Goal: Task Accomplishment & Management: Manage account settings

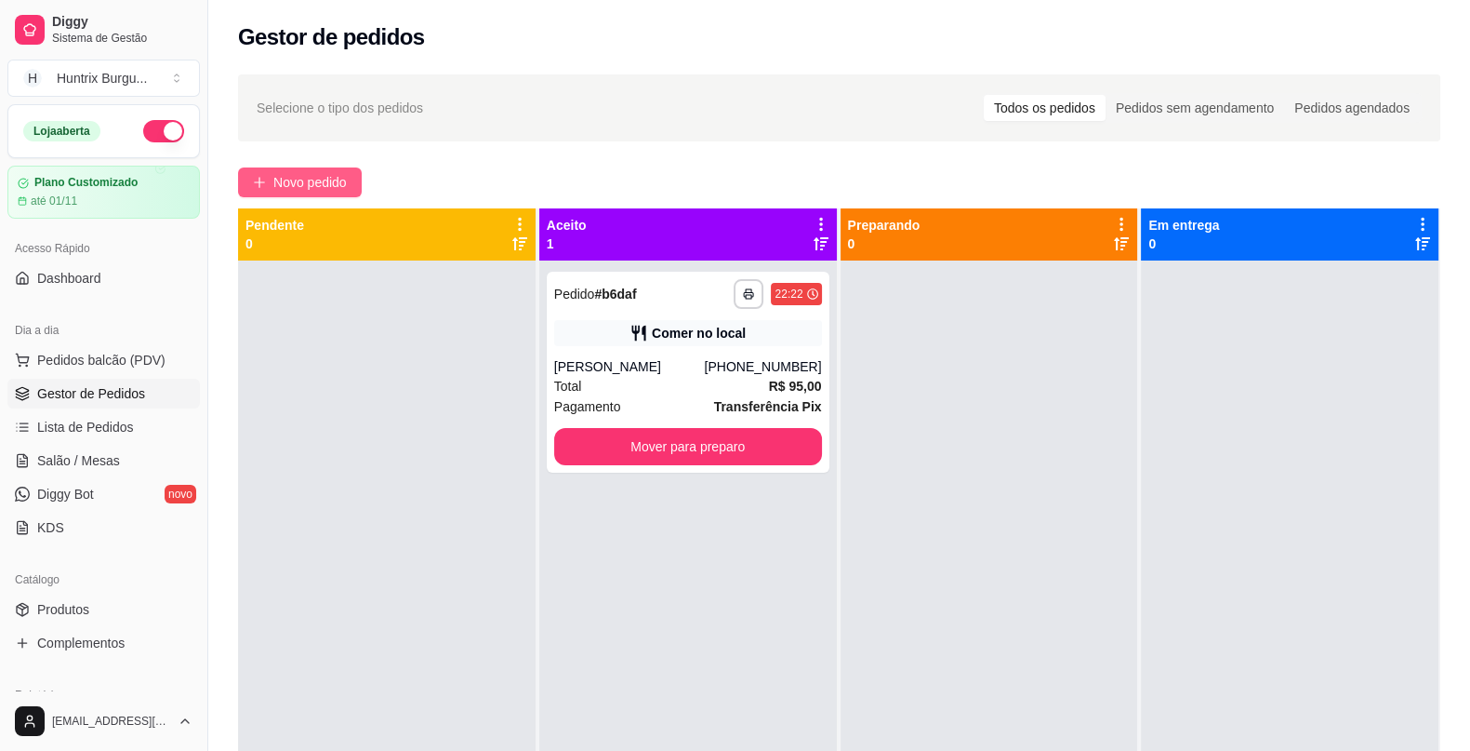
click at [315, 174] on span "Novo pedido" at bounding box center [309, 182] width 73 height 20
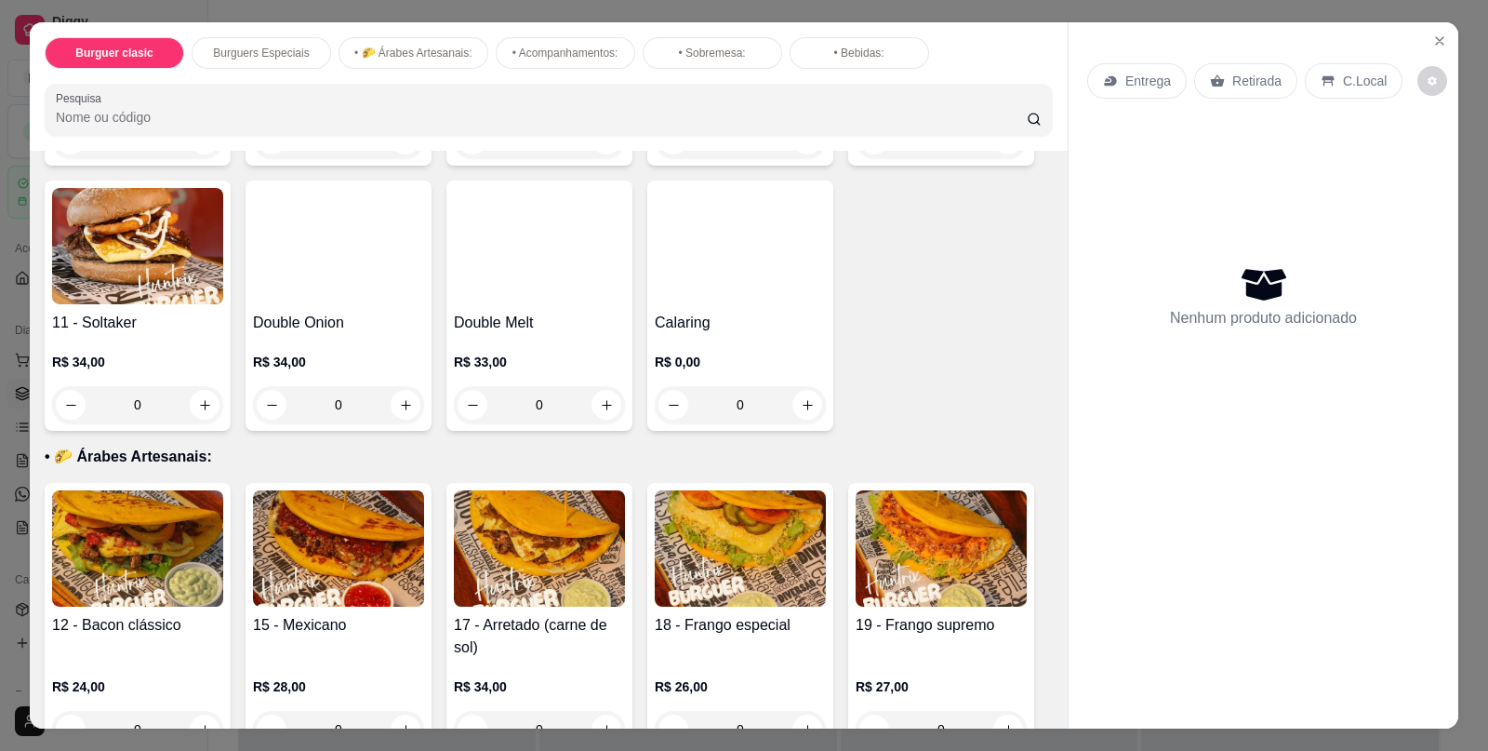
scroll to position [869, 0]
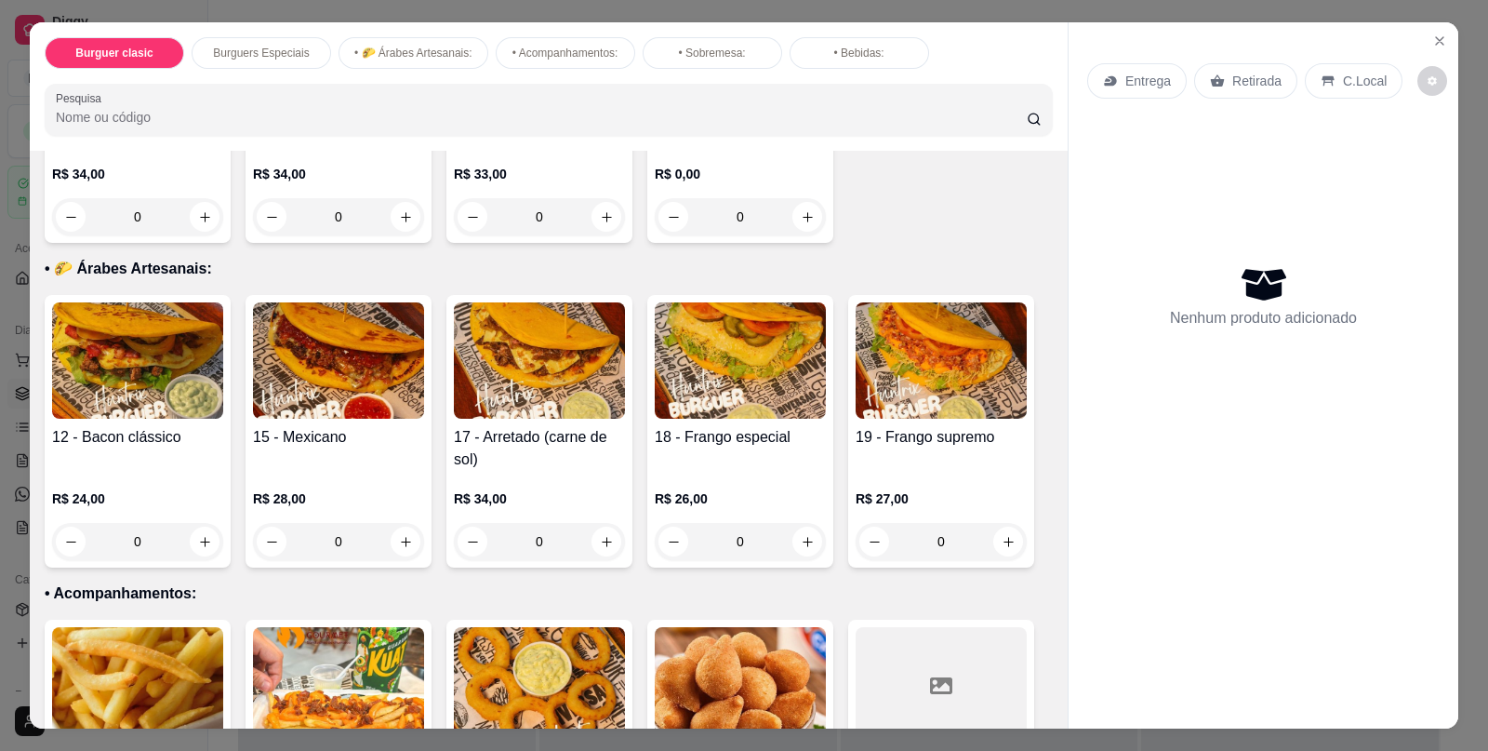
click at [196, 533] on div "0" at bounding box center [137, 541] width 171 height 37
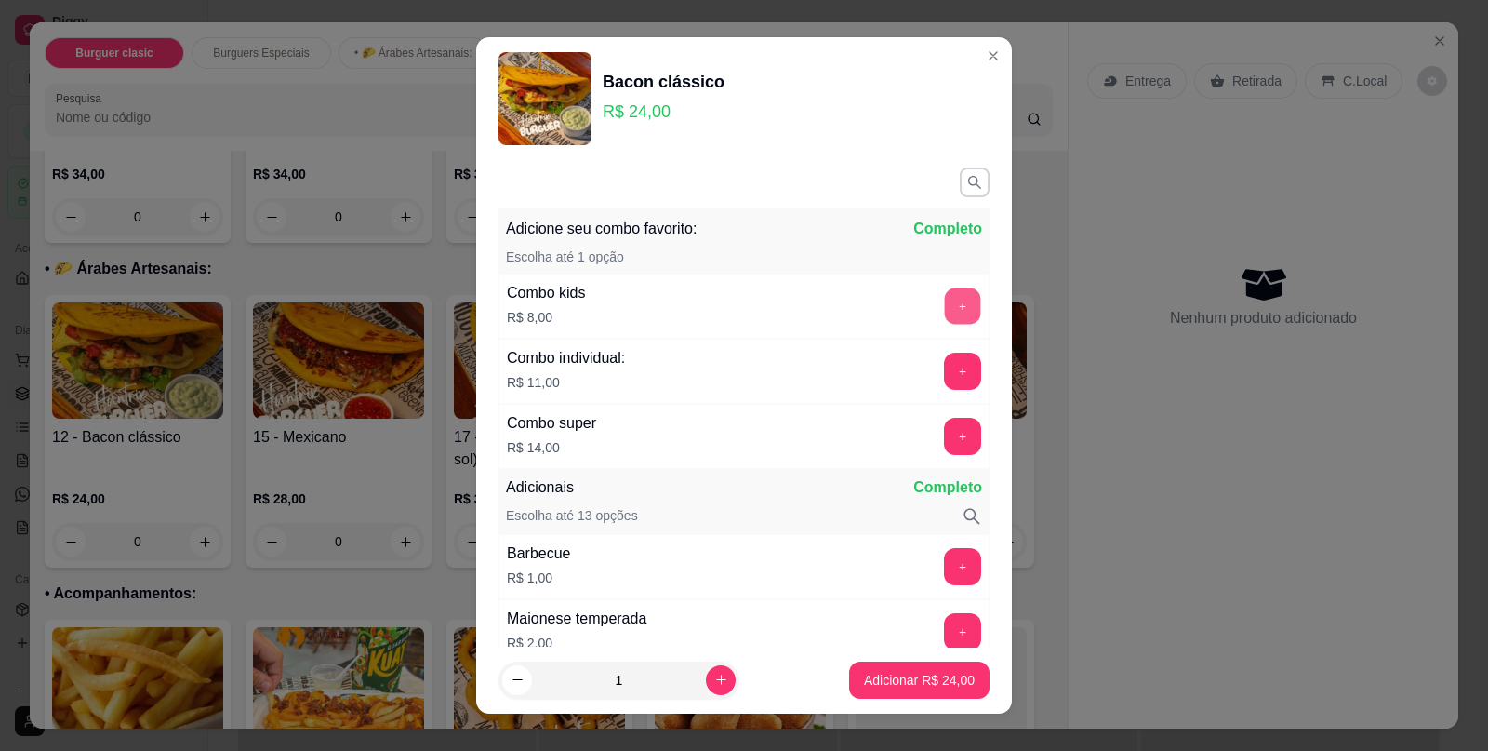
click at [945, 310] on button "+" at bounding box center [963, 306] width 36 height 36
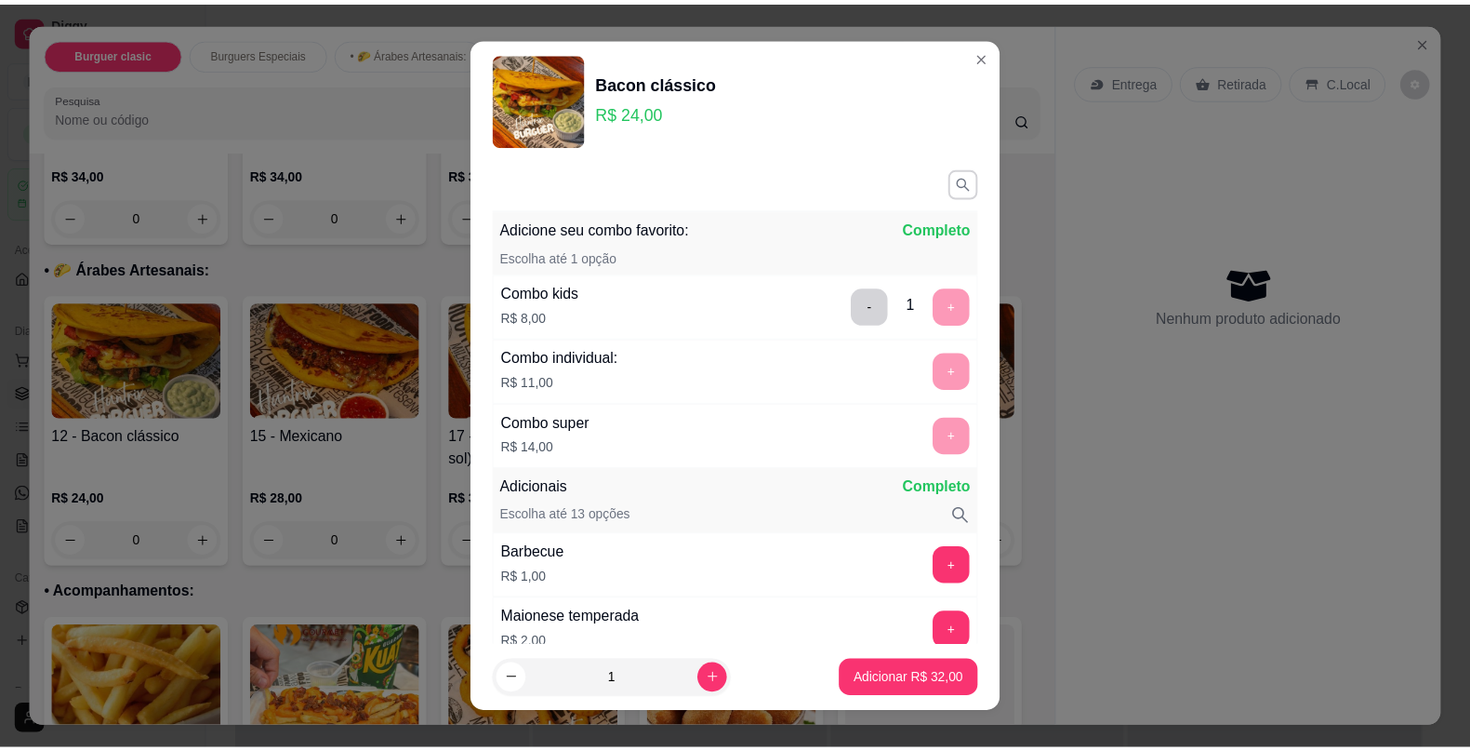
scroll to position [307, 0]
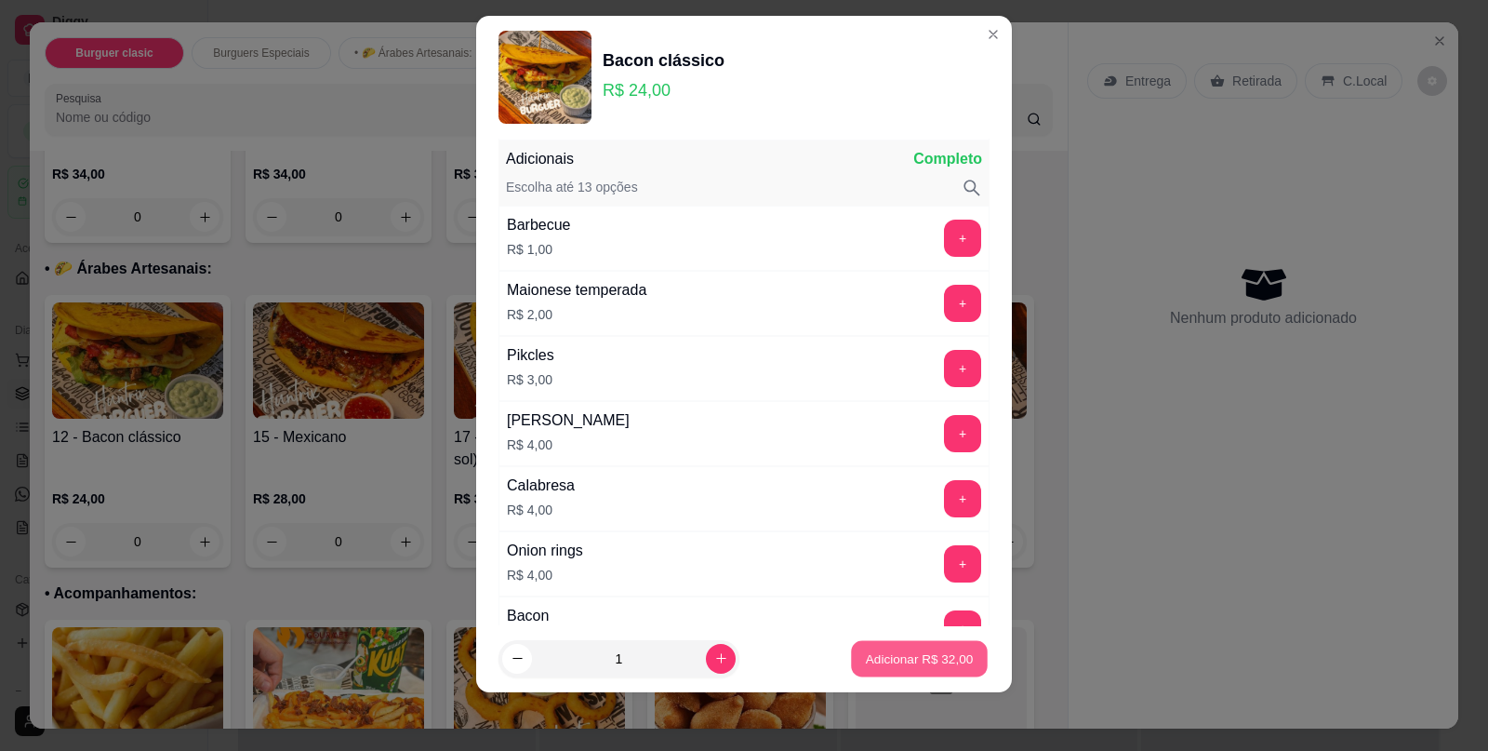
click at [866, 662] on p "Adicionar R$ 32,00" at bounding box center [920, 658] width 108 height 18
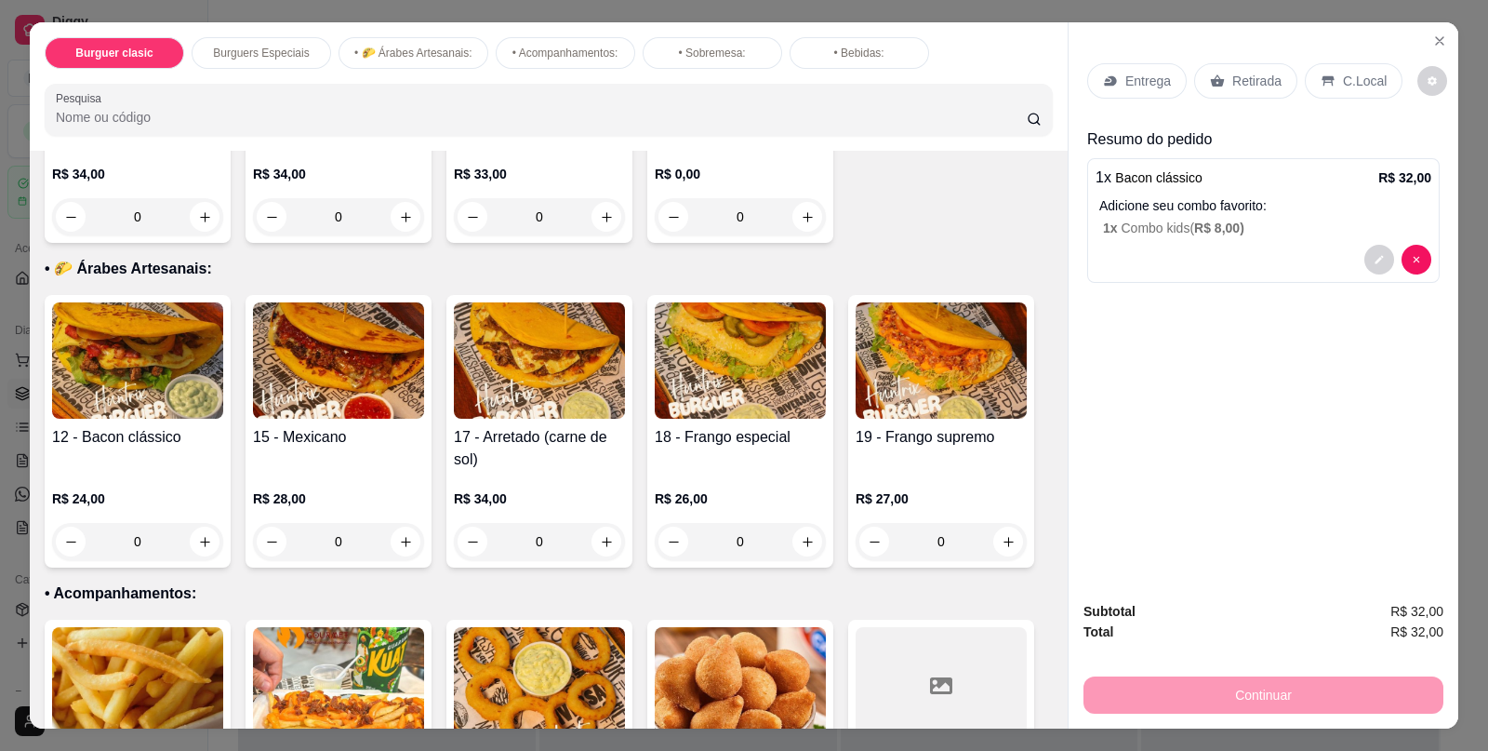
click at [1306, 64] on div "C.Local" at bounding box center [1354, 80] width 98 height 35
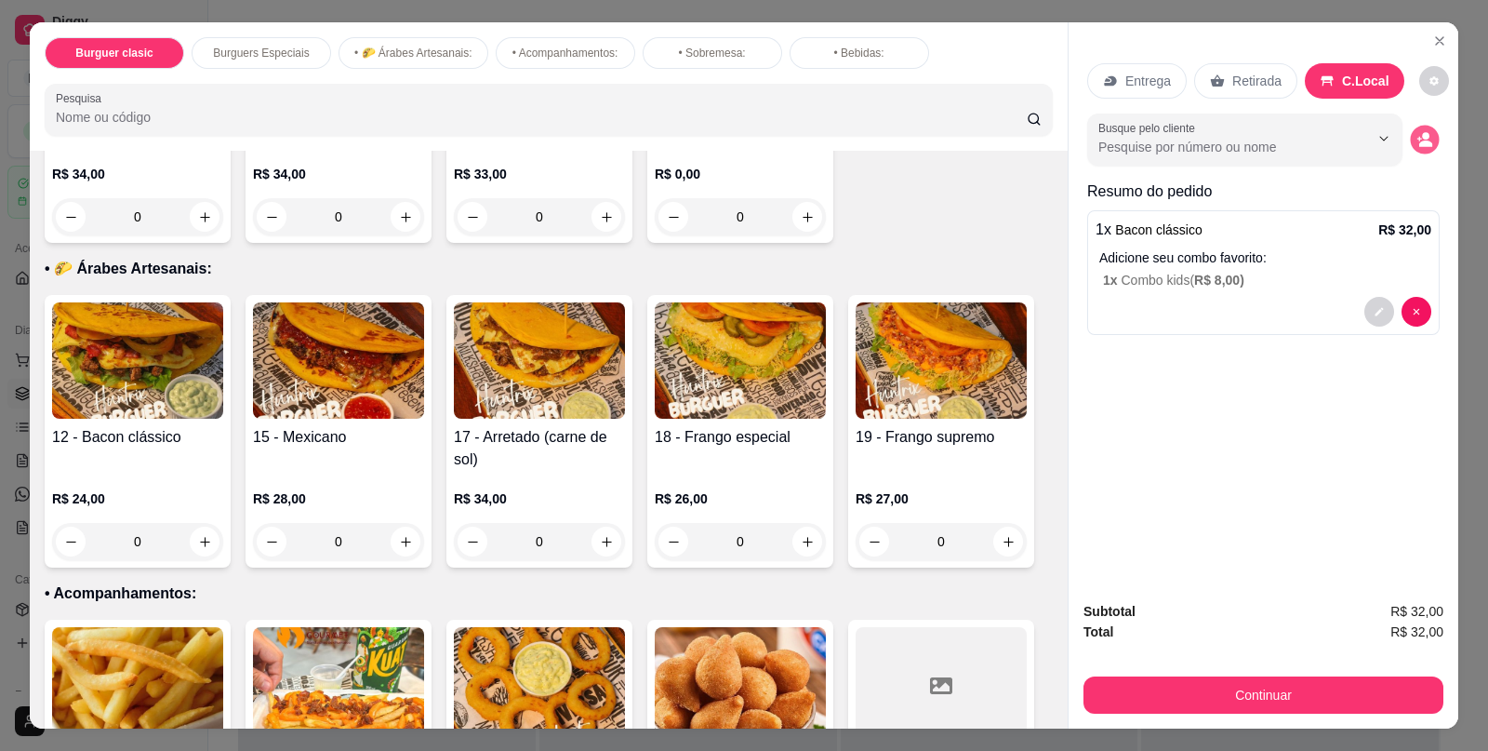
click at [1420, 131] on icon "decrease-product-quantity" at bounding box center [1425, 139] width 16 height 16
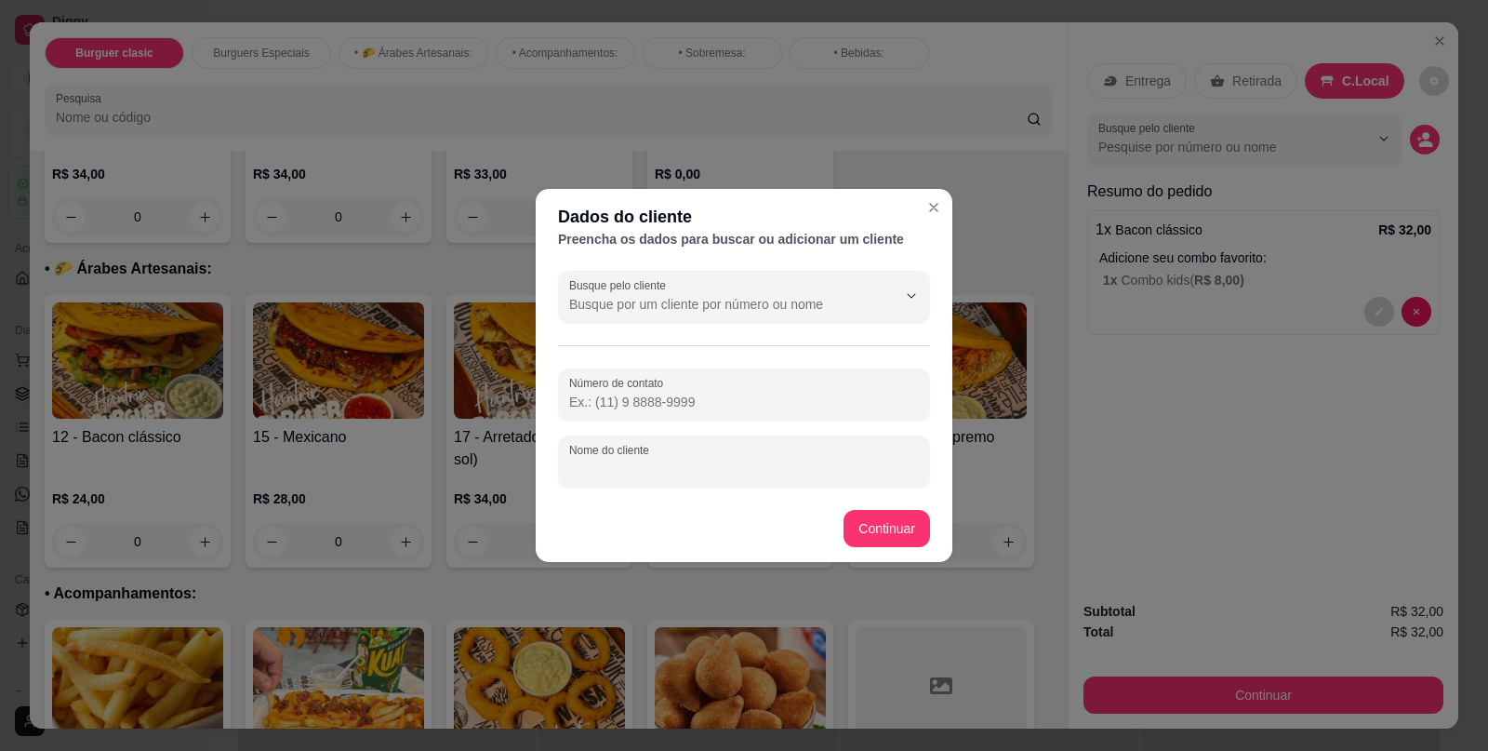
click at [618, 466] on input "Nome do cliente" at bounding box center [744, 468] width 350 height 19
type input "[PERSON_NAME]"
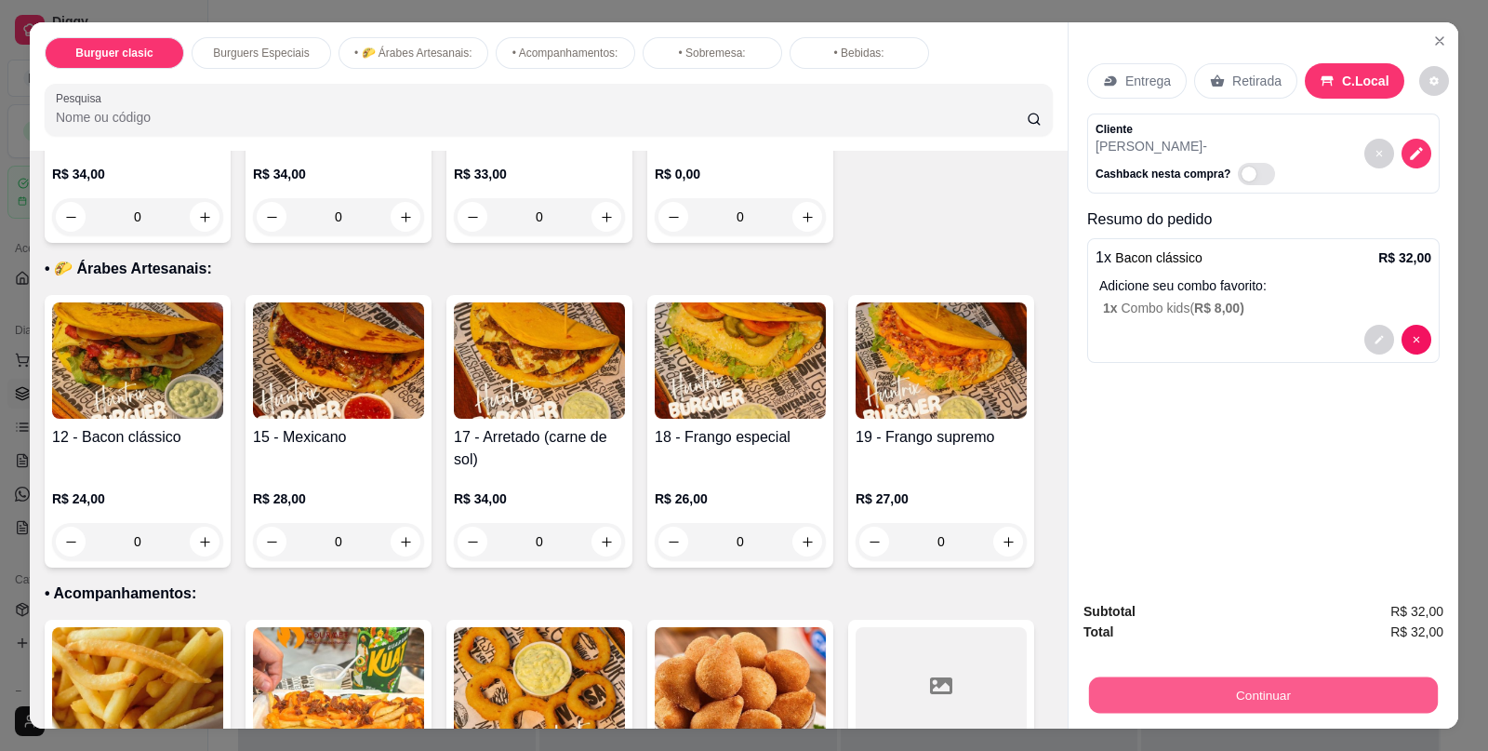
click at [1184, 698] on button "Continuar" at bounding box center [1263, 694] width 349 height 36
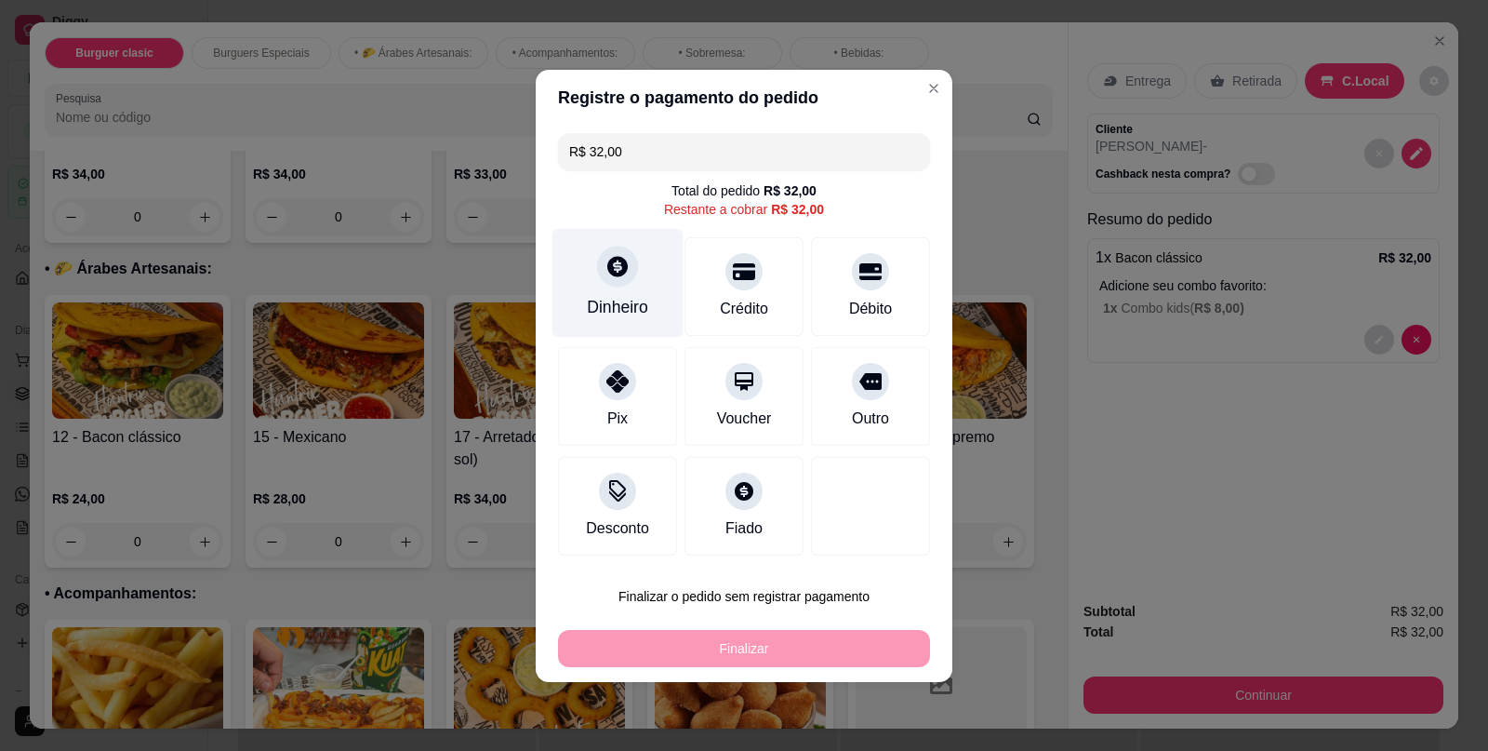
click at [615, 269] on icon at bounding box center [617, 266] width 24 height 24
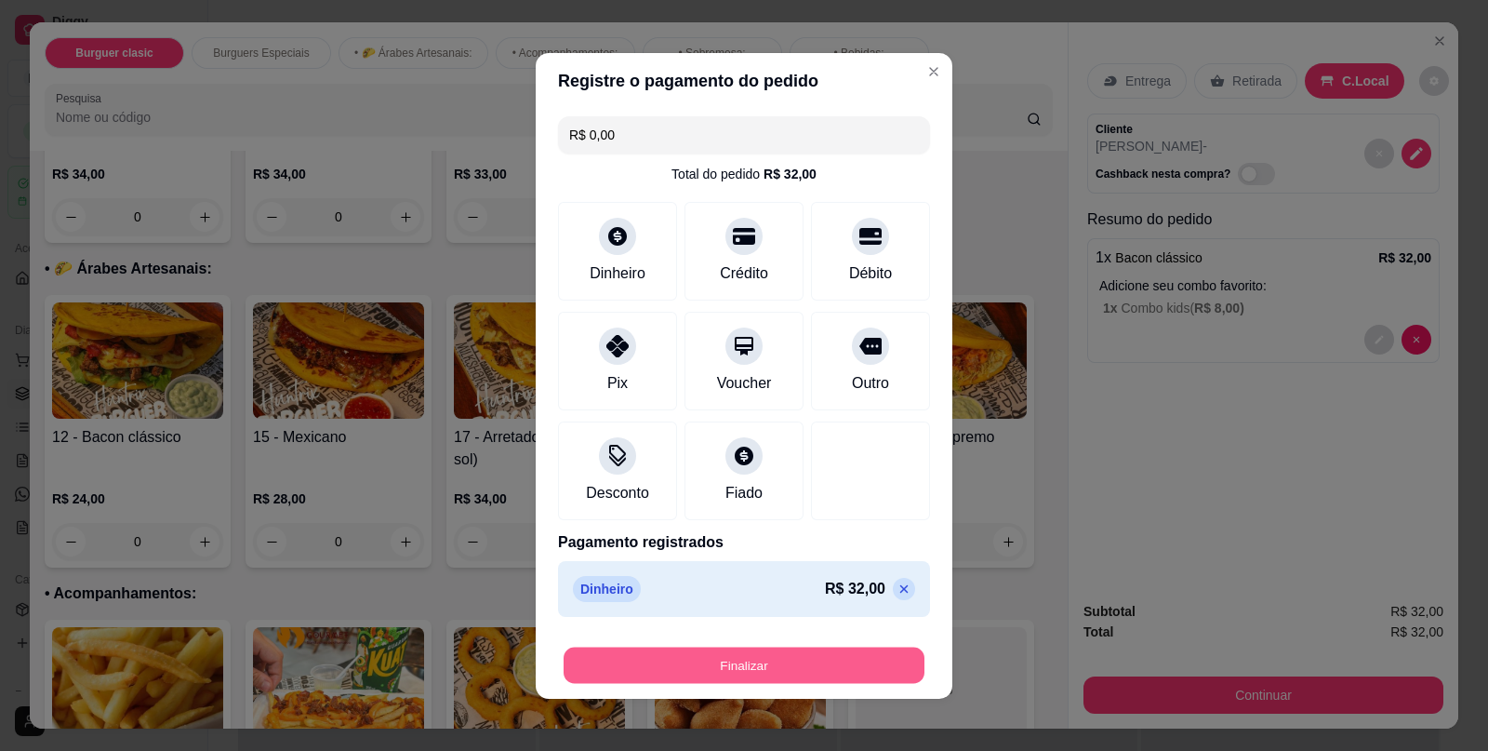
click at [758, 675] on button "Finalizar" at bounding box center [744, 664] width 361 height 36
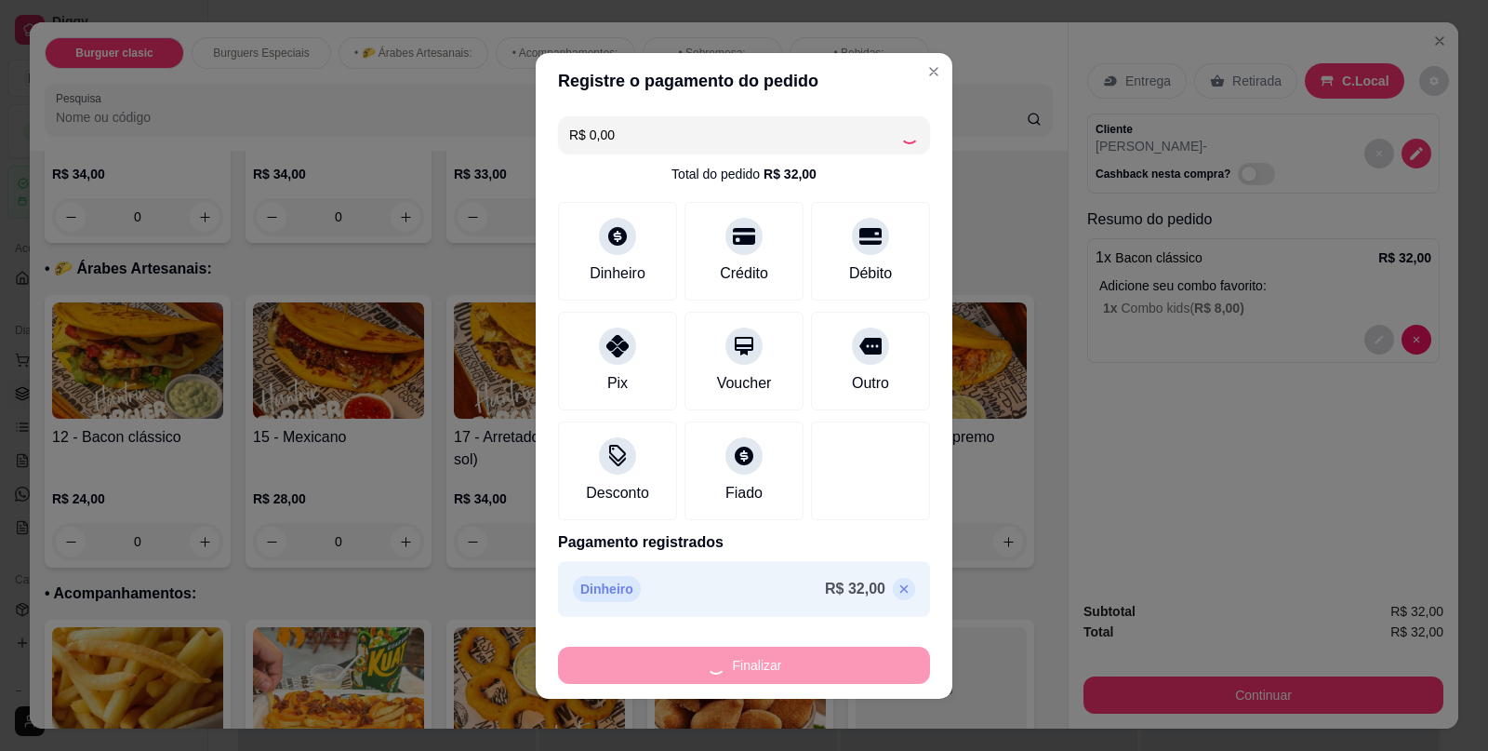
type input "-R$ 32,00"
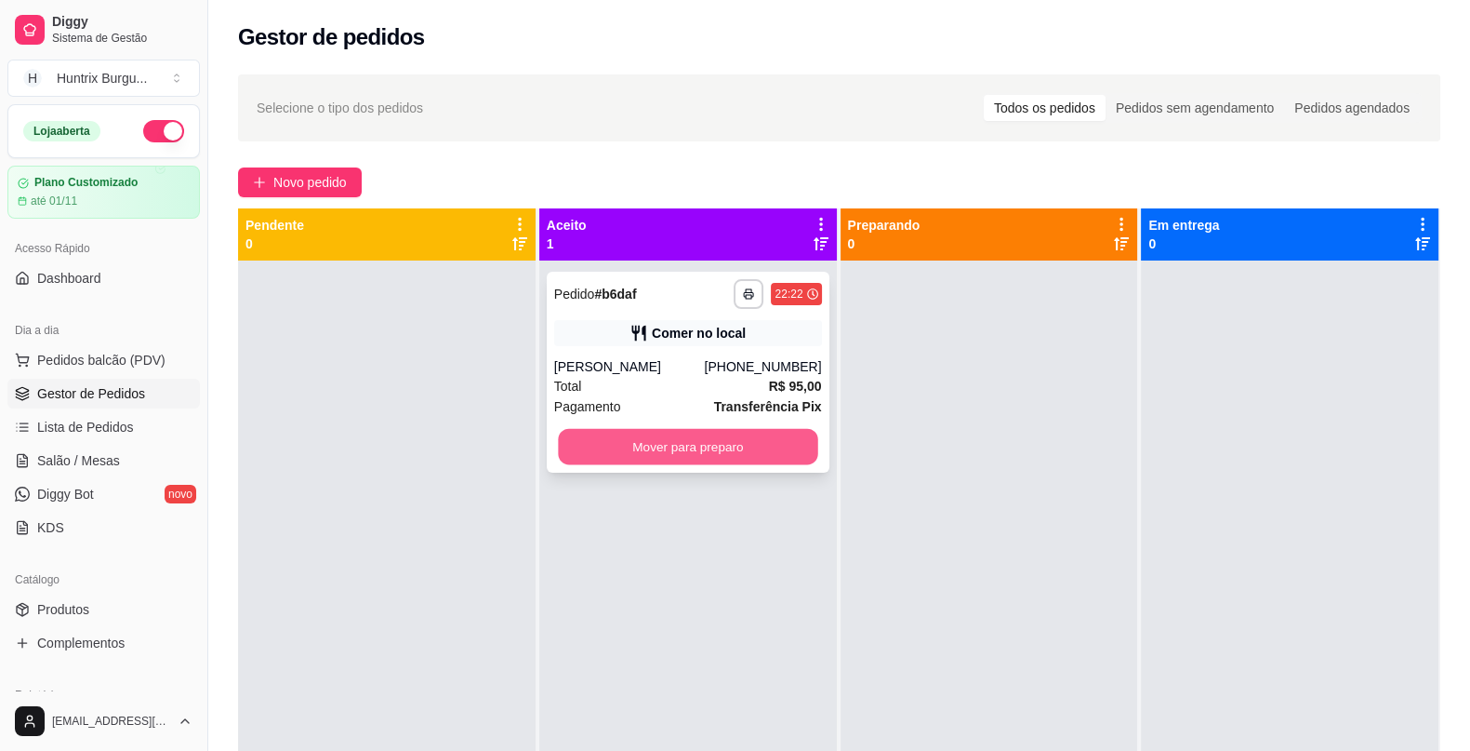
click at [710, 458] on button "Mover para preparo" at bounding box center [687, 447] width 259 height 36
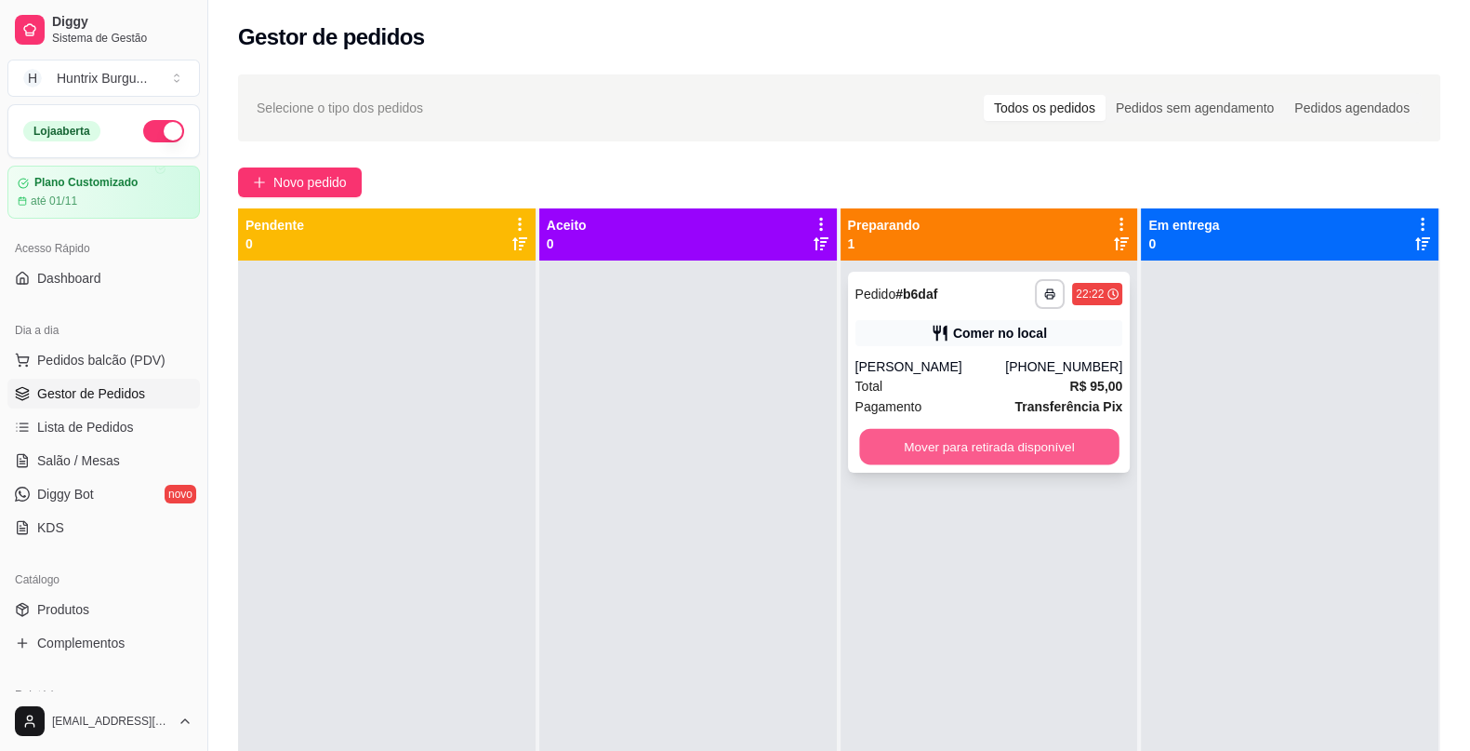
click at [982, 438] on button "Mover para retirada disponível" at bounding box center [988, 447] width 259 height 36
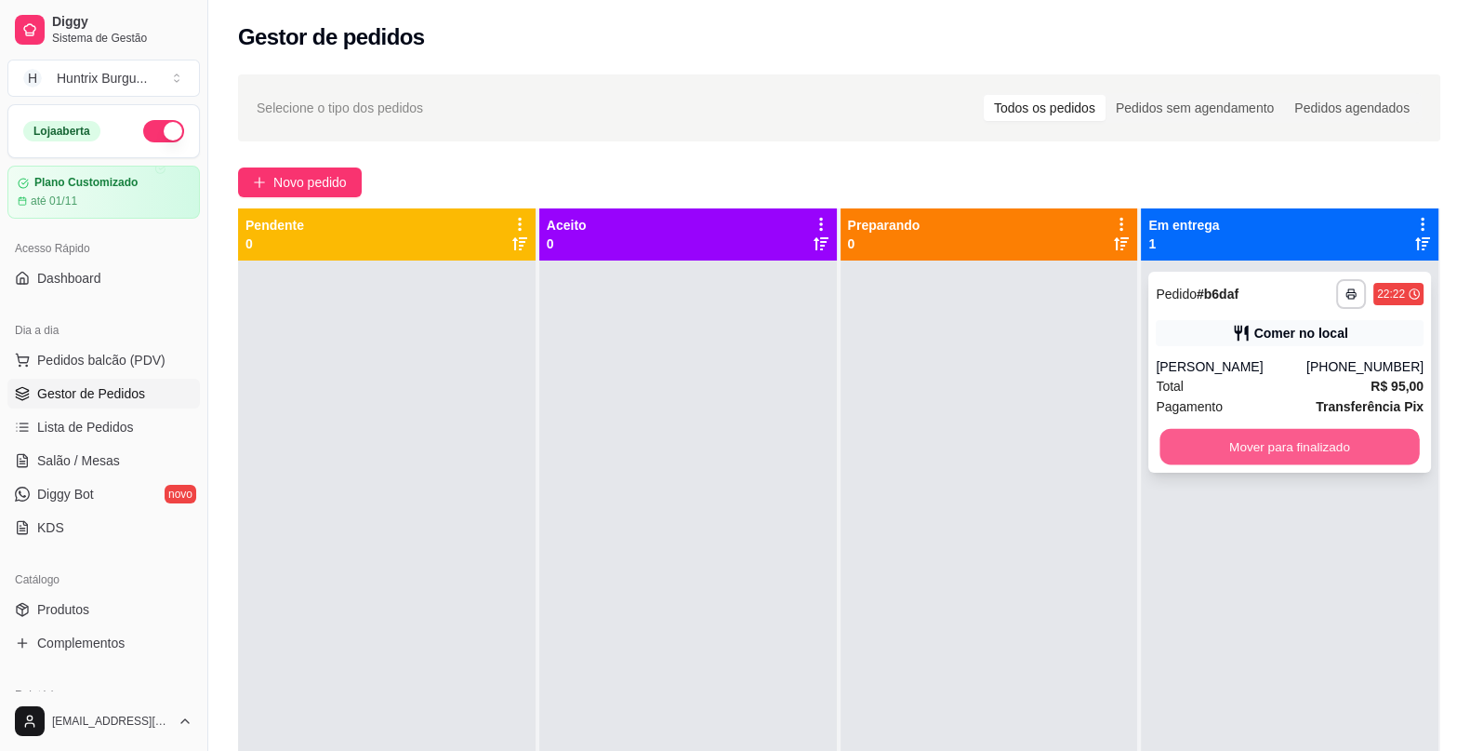
click at [1304, 437] on button "Mover para finalizado" at bounding box center [1290, 447] width 259 height 36
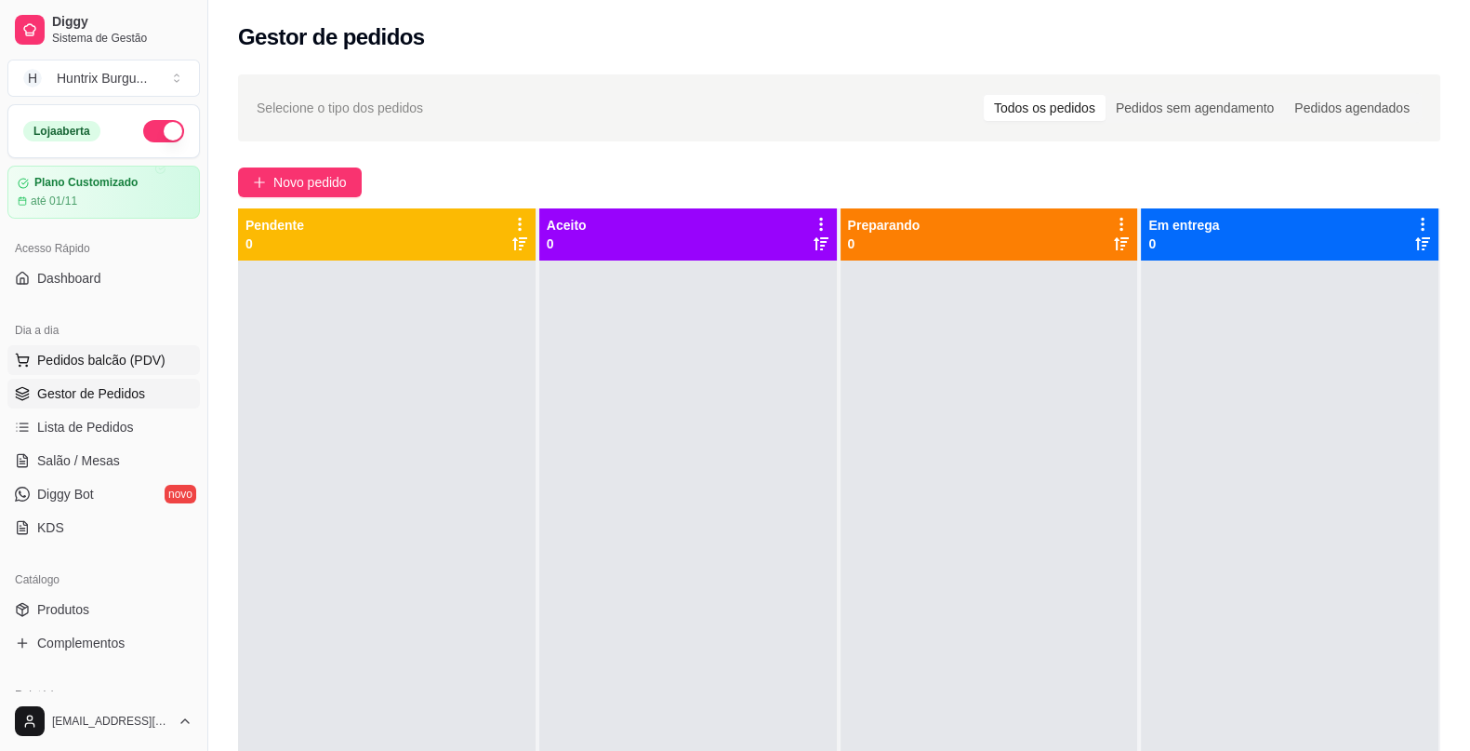
click at [129, 358] on span "Pedidos balcão (PDV)" at bounding box center [101, 360] width 128 height 19
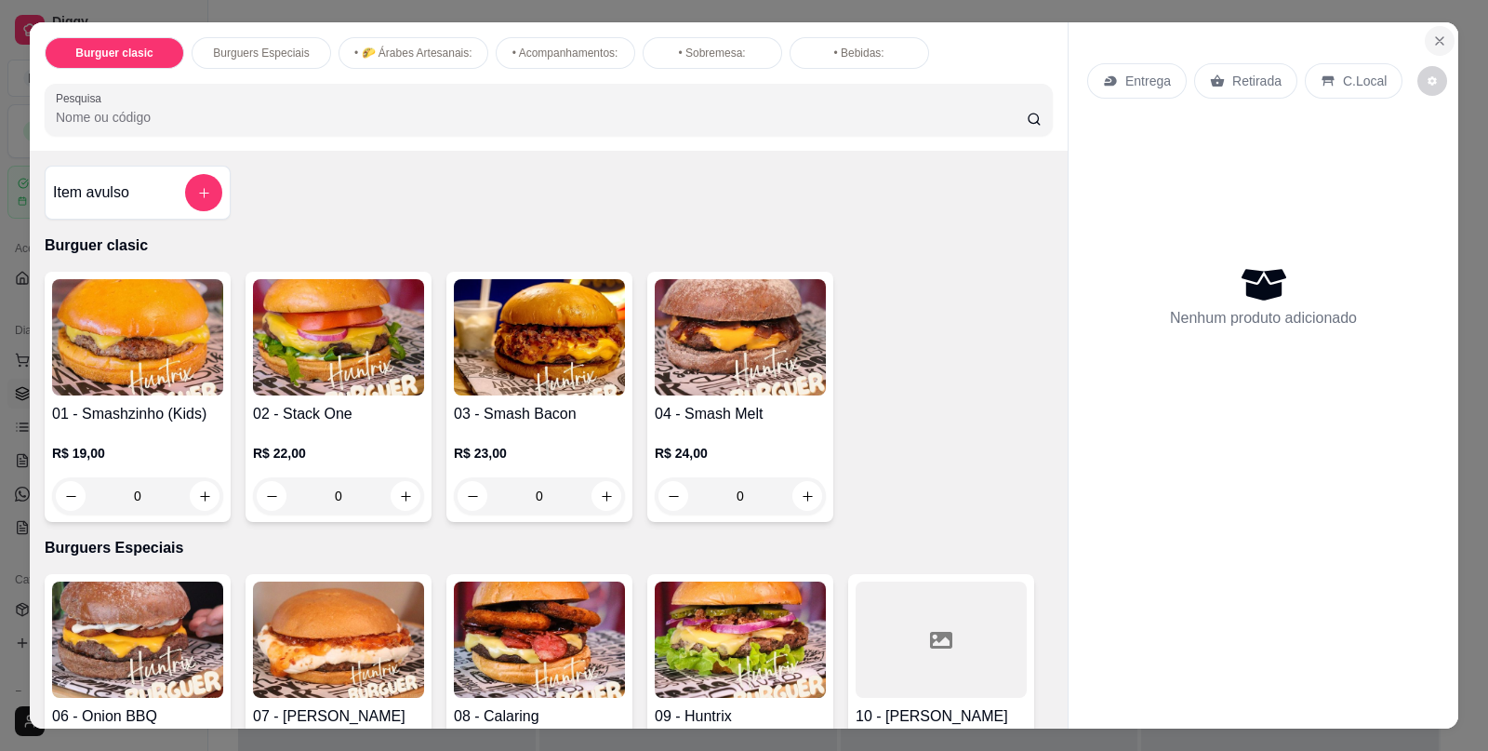
click at [1425, 33] on button "Close" at bounding box center [1440, 41] width 30 height 30
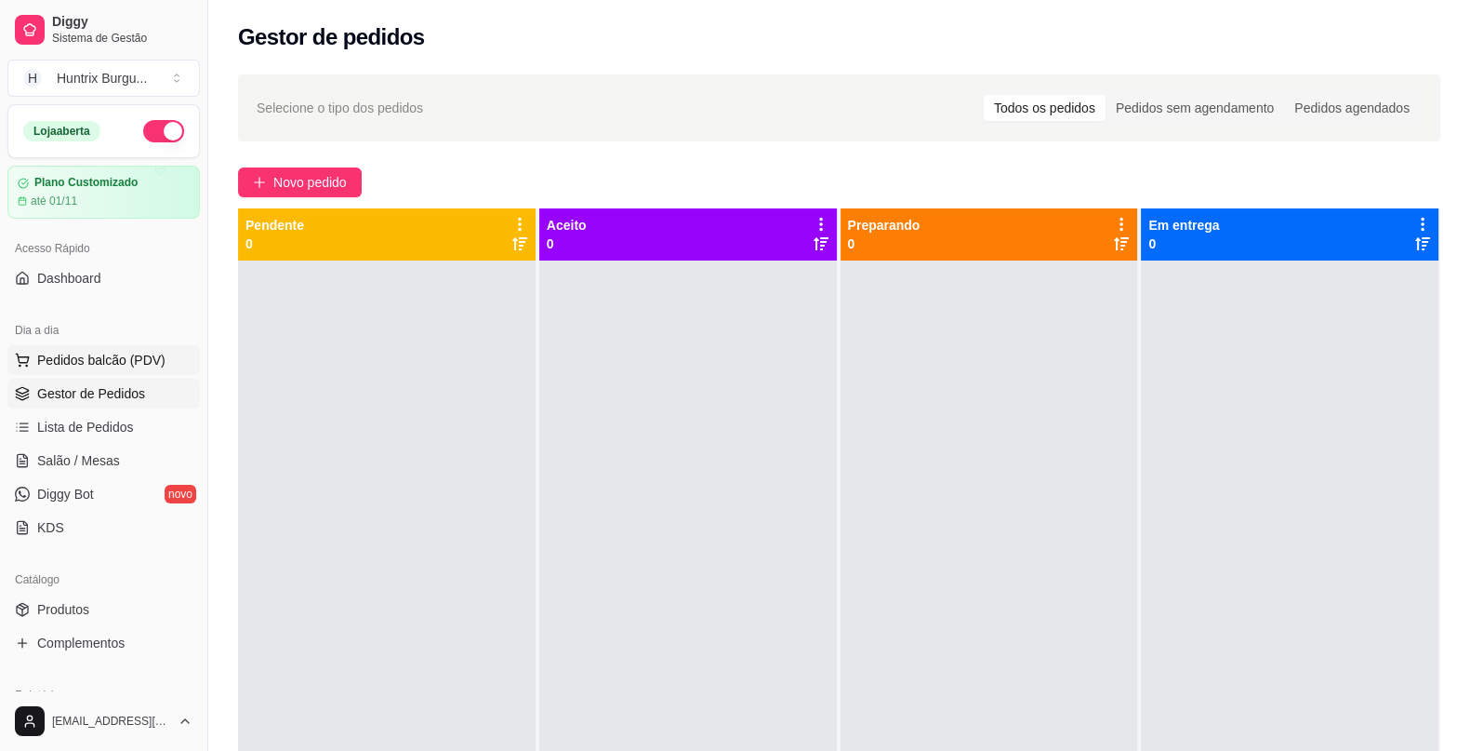
click at [56, 353] on span "Pedidos balcão (PDV)" at bounding box center [101, 360] width 128 height 19
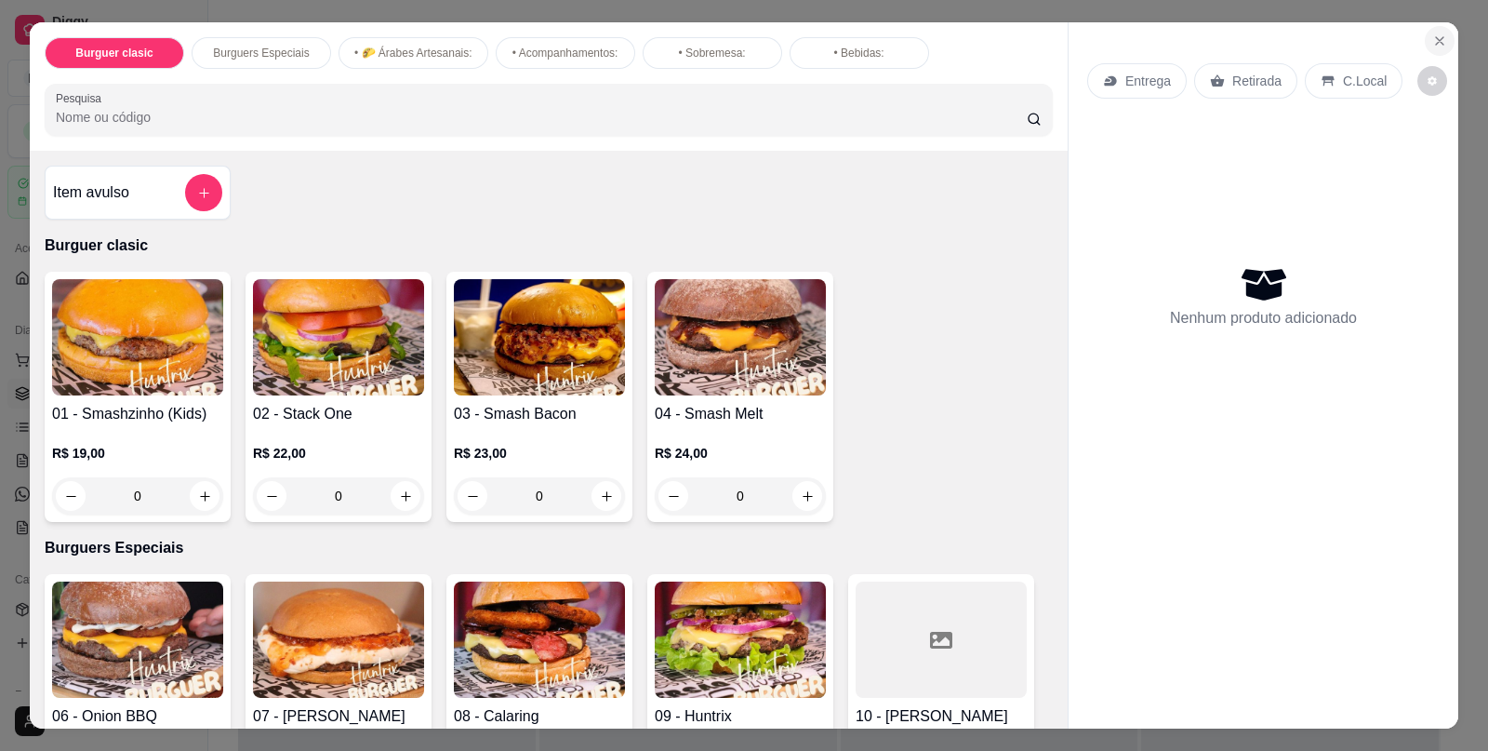
click at [1433, 36] on icon "Close" at bounding box center [1439, 40] width 15 height 15
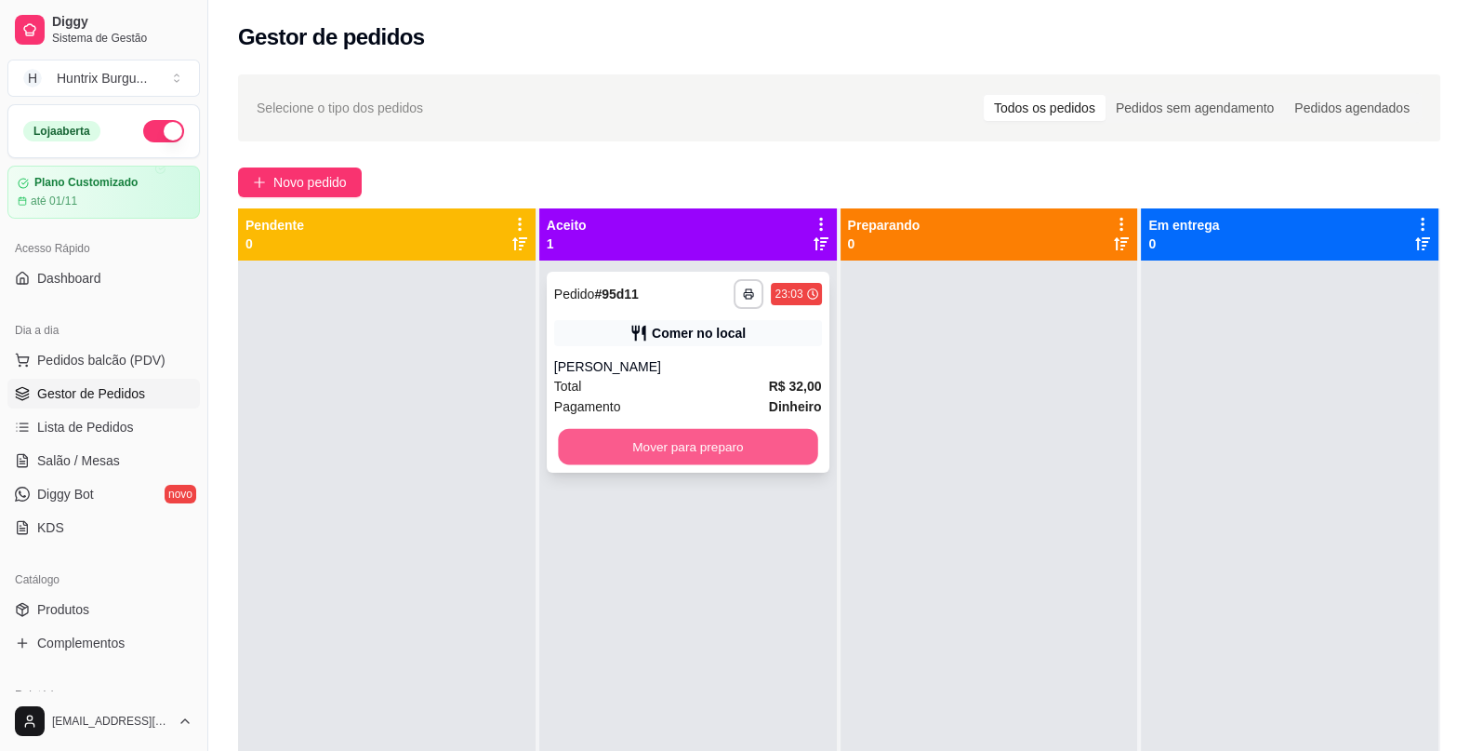
click at [702, 428] on div "Mover para preparo" at bounding box center [688, 446] width 268 height 37
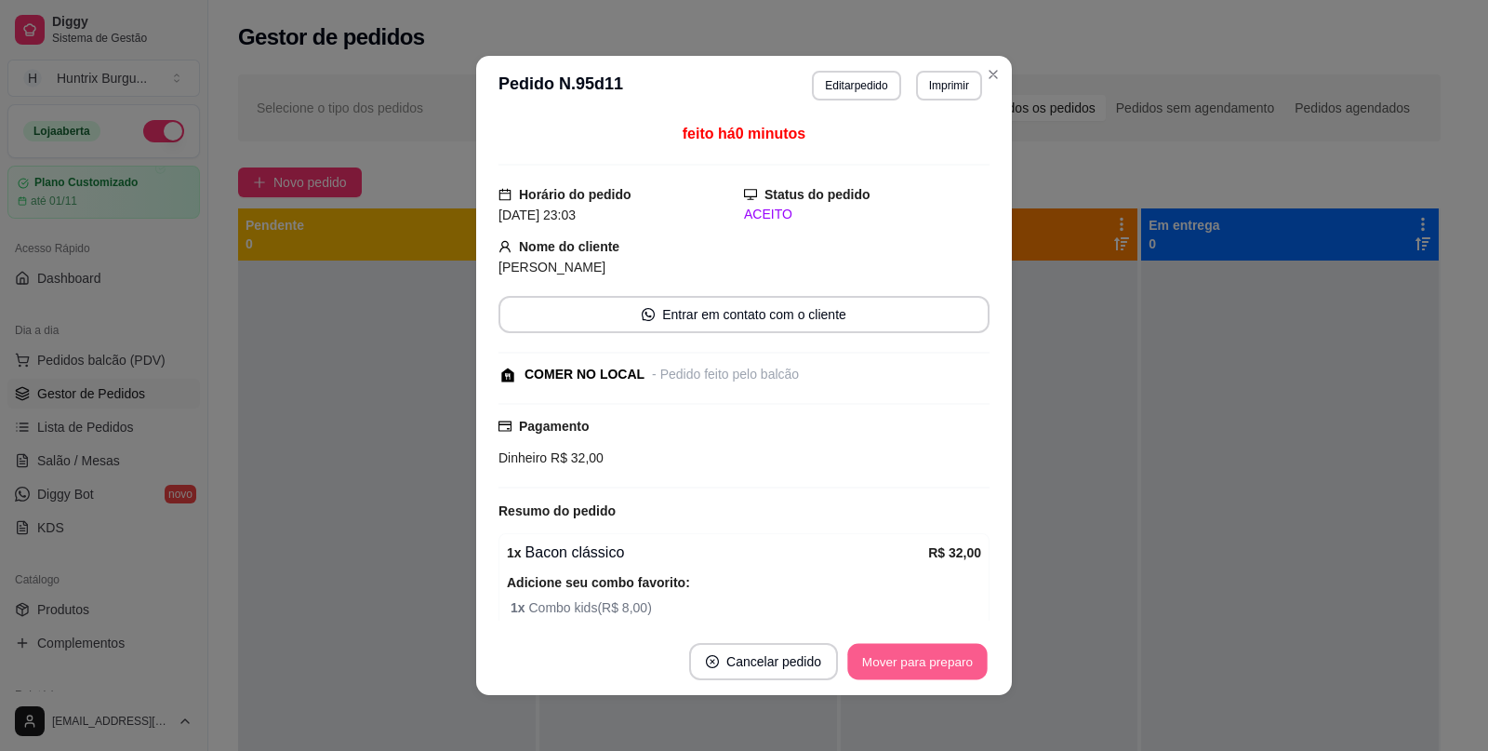
click at [892, 656] on button "Mover para preparo" at bounding box center [917, 662] width 140 height 36
